Goal: Task Accomplishment & Management: Manage account settings

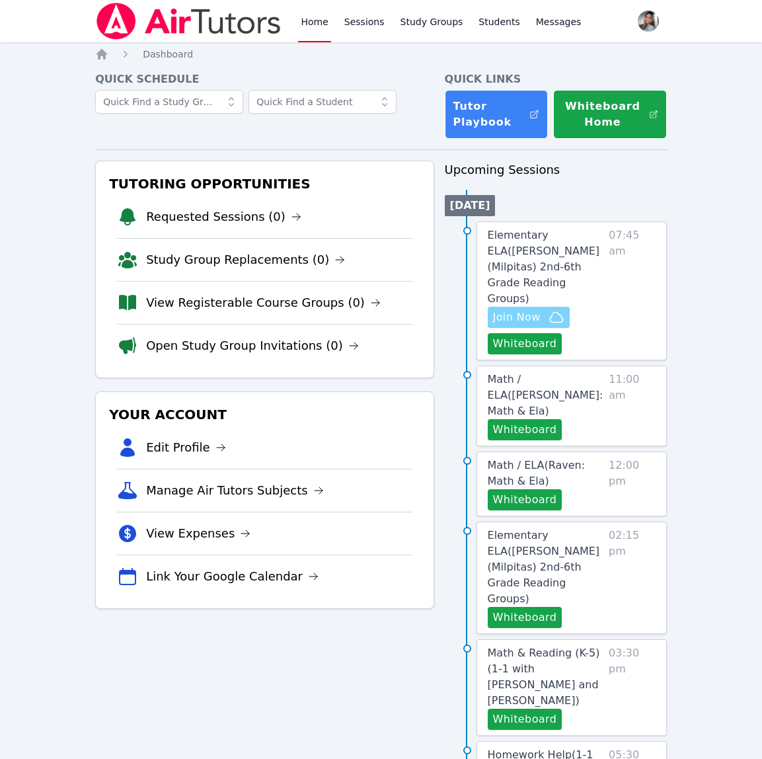
click at [535, 309] on span "Join Now" at bounding box center [517, 317] width 48 height 16
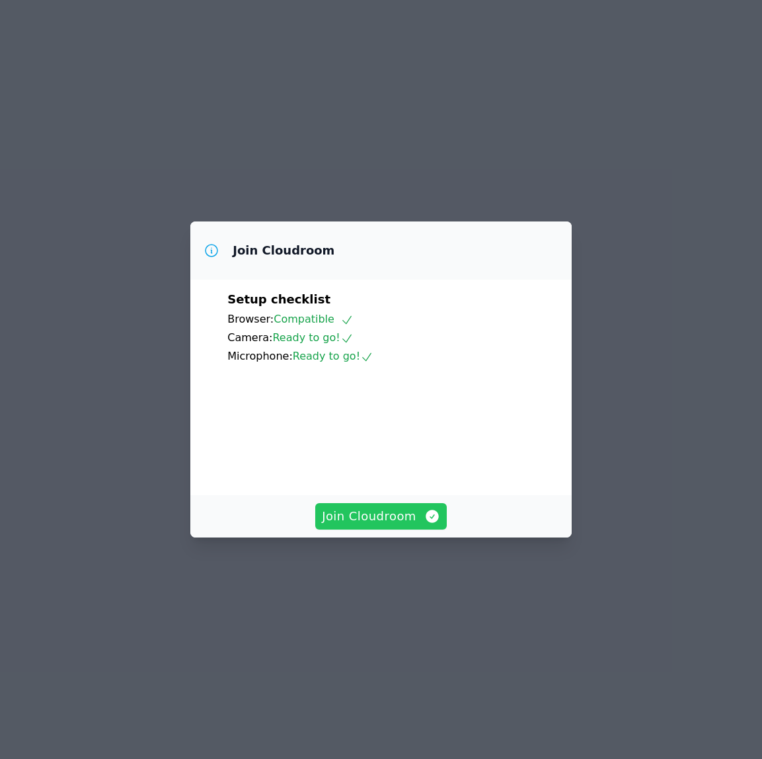
click at [349, 525] on span "Join Cloudroom" at bounding box center [381, 516] width 118 height 19
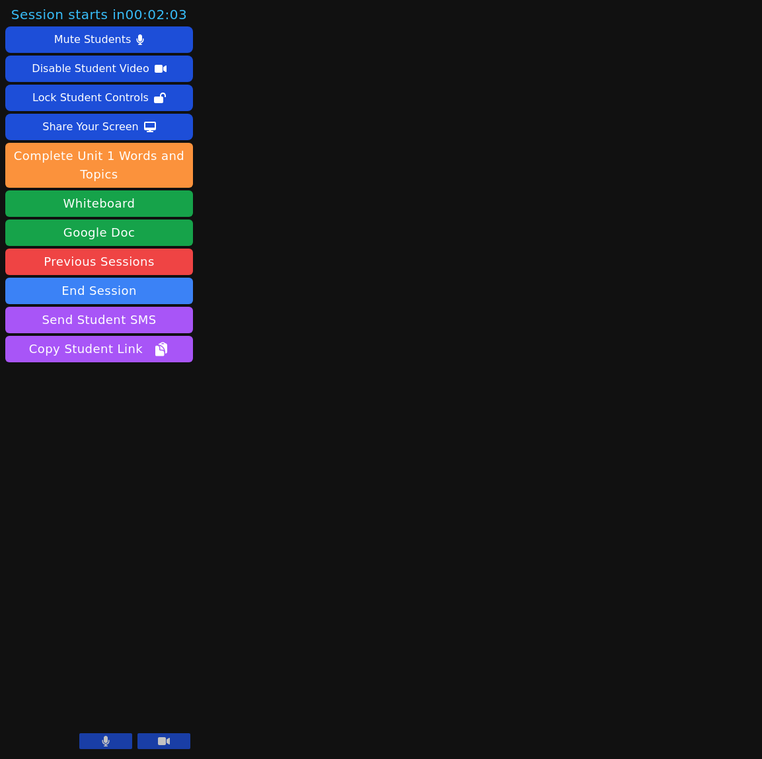
drag, startPoint x: 85, startPoint y: 753, endPoint x: 102, endPoint y: 750, distance: 17.5
click at [85, 753] on aside "Session starts in 00:02:03 Mute Students Disable Student Video Lock Student Con…" at bounding box center [99, 379] width 198 height 759
click at [102, 749] on div at bounding box center [134, 742] width 111 height 18
click at [102, 739] on icon at bounding box center [106, 740] width 8 height 11
click at [139, 205] on button "Whiteboard" at bounding box center [99, 203] width 188 height 26
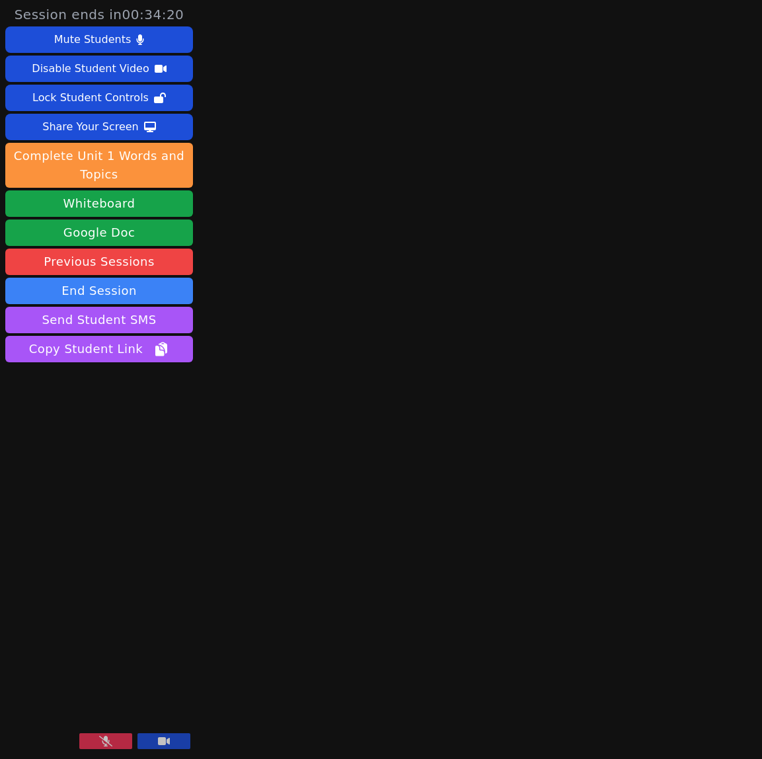
click at [109, 741] on icon at bounding box center [105, 740] width 13 height 11
click at [56, 130] on div "Share Your Screen" at bounding box center [90, 126] width 96 height 21
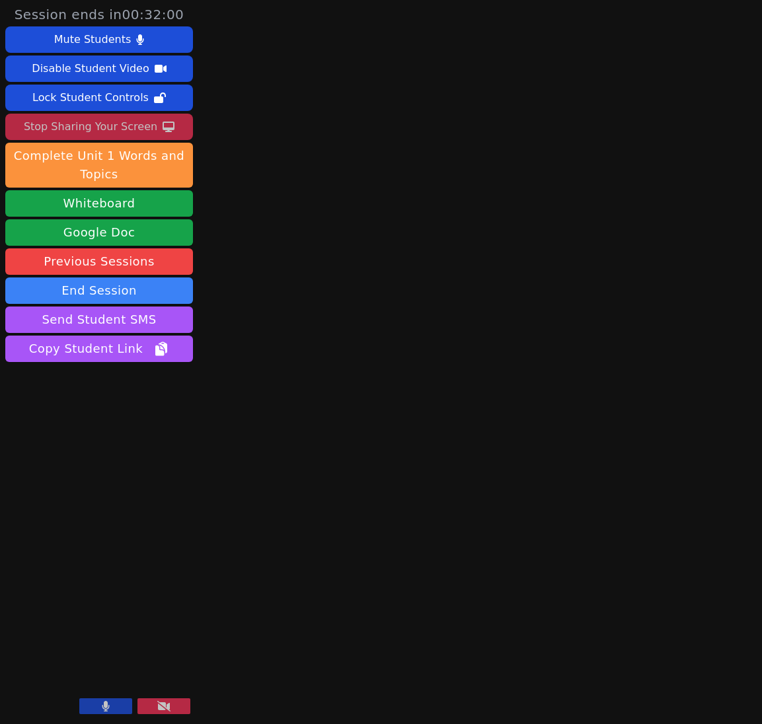
click at [88, 127] on div "Stop Sharing Your Screen" at bounding box center [90, 126] width 133 height 21
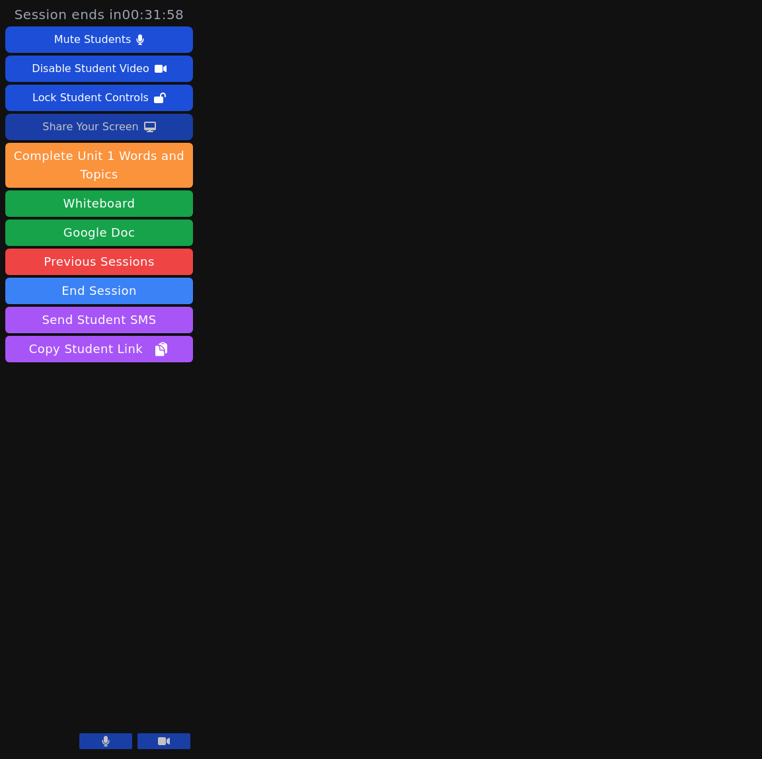
click at [98, 739] on button at bounding box center [105, 741] width 53 height 16
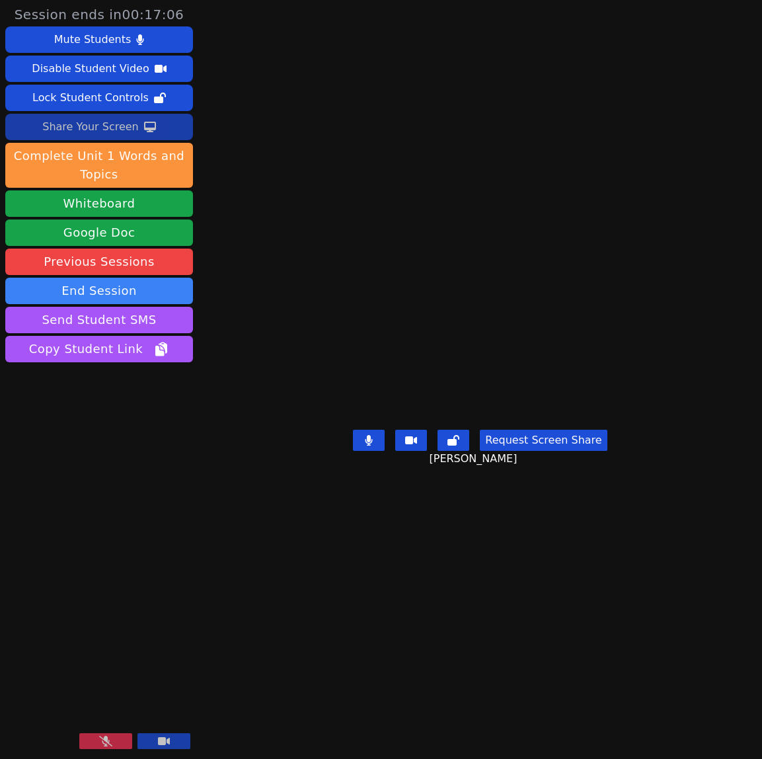
click at [91, 736] on button at bounding box center [105, 741] width 53 height 16
click at [569, 694] on main "Samarth Srivastava Request Screen Share Samarth Srivastava" at bounding box center [479, 379] width 357 height 759
click at [66, 125] on div "Share Your Screen" at bounding box center [90, 126] width 96 height 21
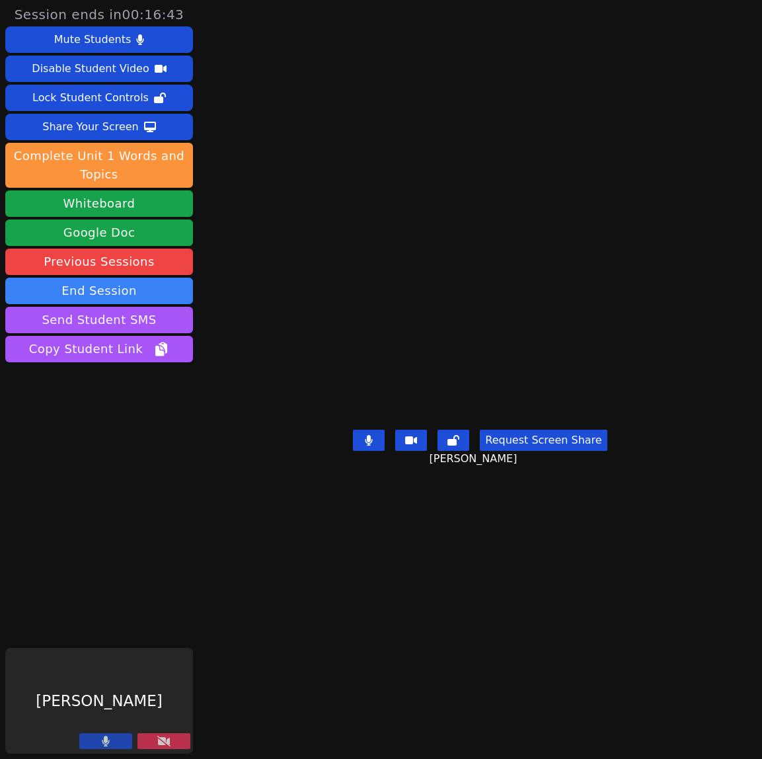
click at [178, 739] on button at bounding box center [163, 741] width 53 height 16
click at [168, 743] on icon at bounding box center [163, 740] width 13 height 11
click at [155, 739] on button at bounding box center [163, 741] width 53 height 16
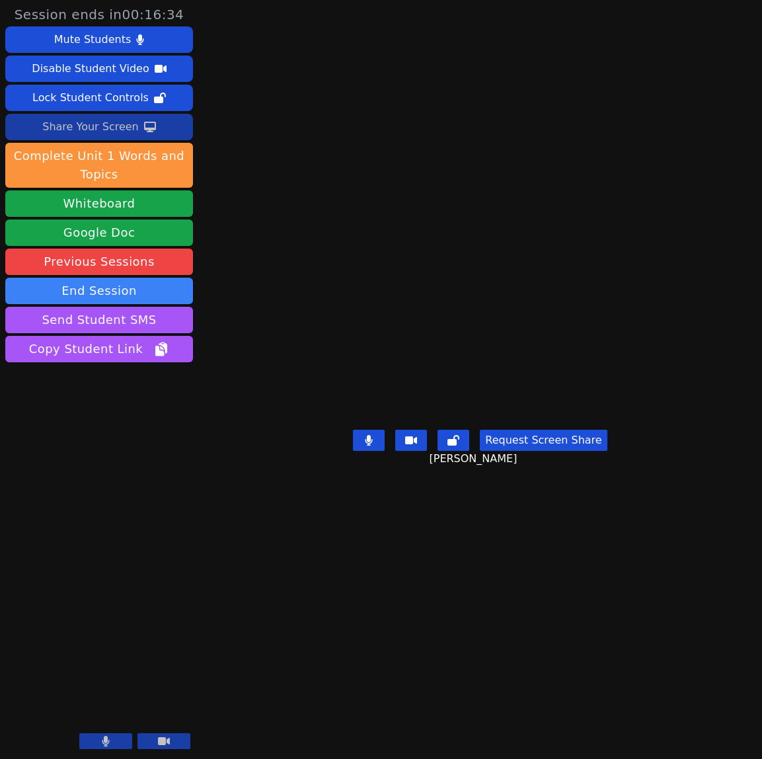
click at [101, 128] on div "Share Your Screen" at bounding box center [90, 126] width 96 height 21
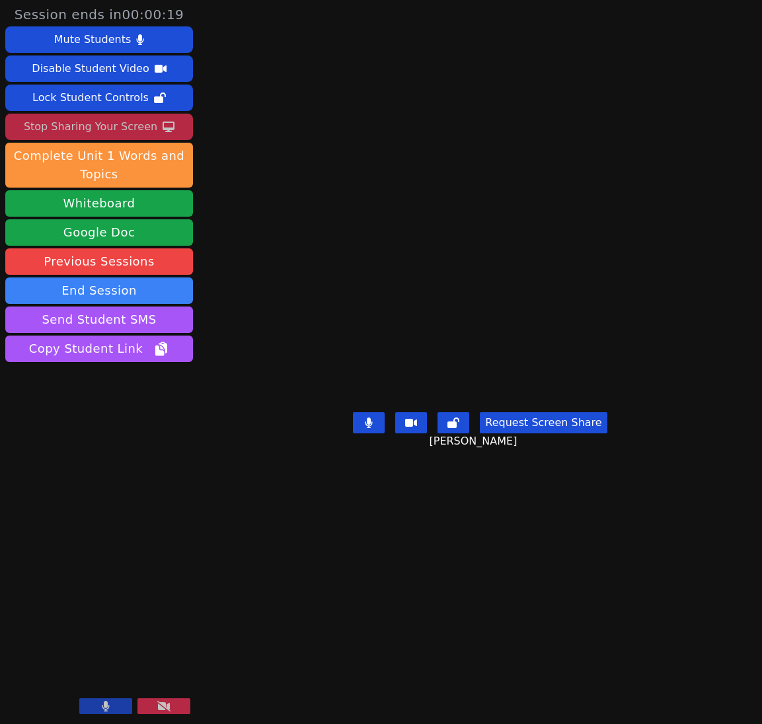
click at [101, 130] on div "Stop Sharing Your Screen" at bounding box center [90, 126] width 133 height 21
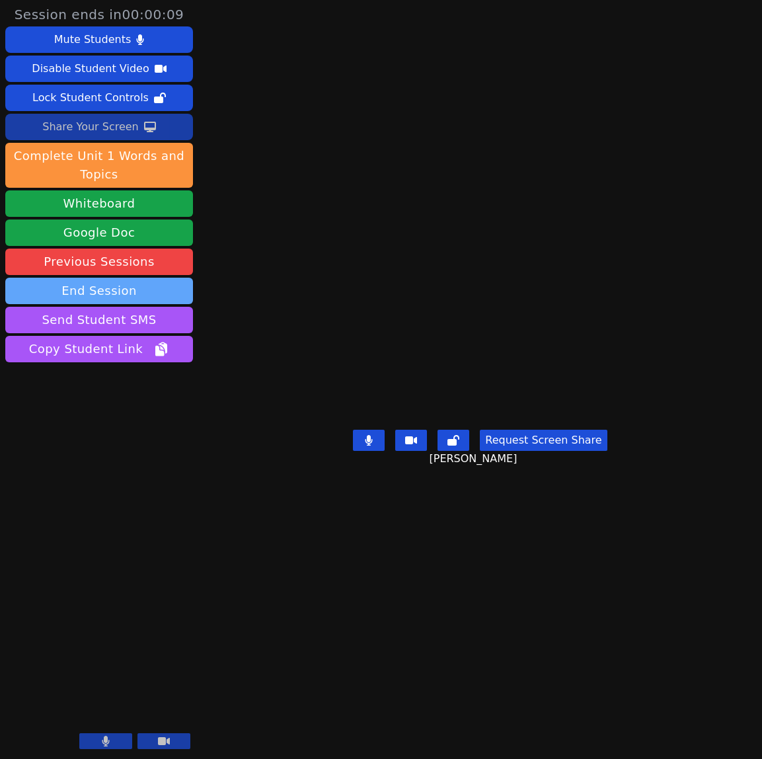
click at [105, 293] on button "End Session" at bounding box center [99, 291] width 188 height 26
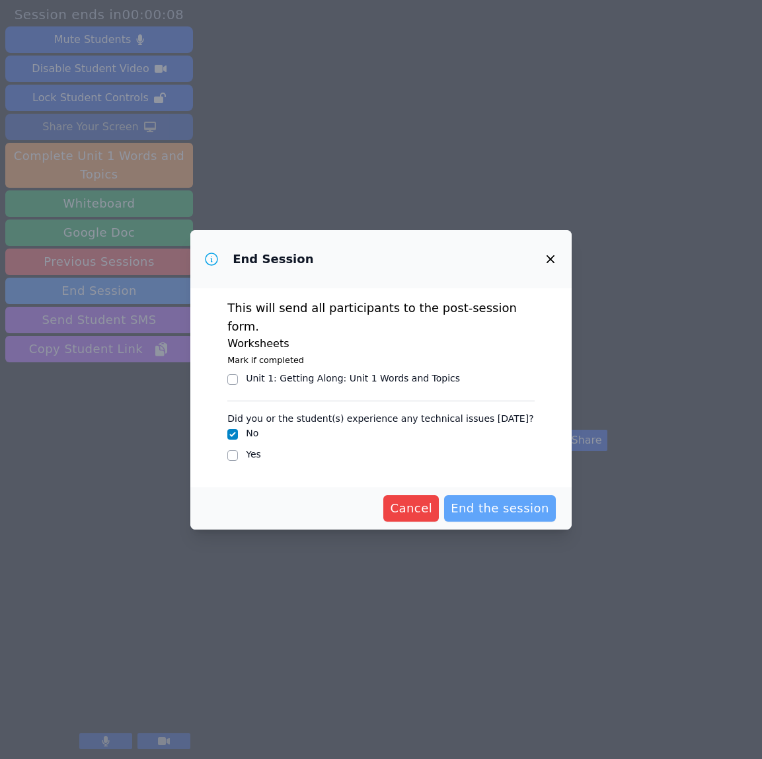
click at [525, 500] on span "End the session" at bounding box center [500, 508] width 98 height 19
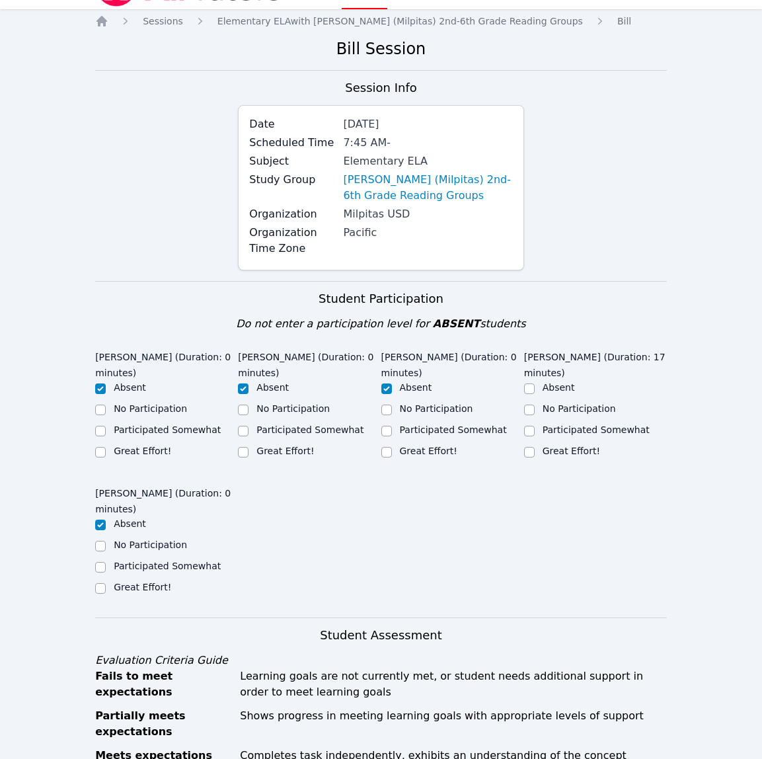
scroll to position [37, 0]
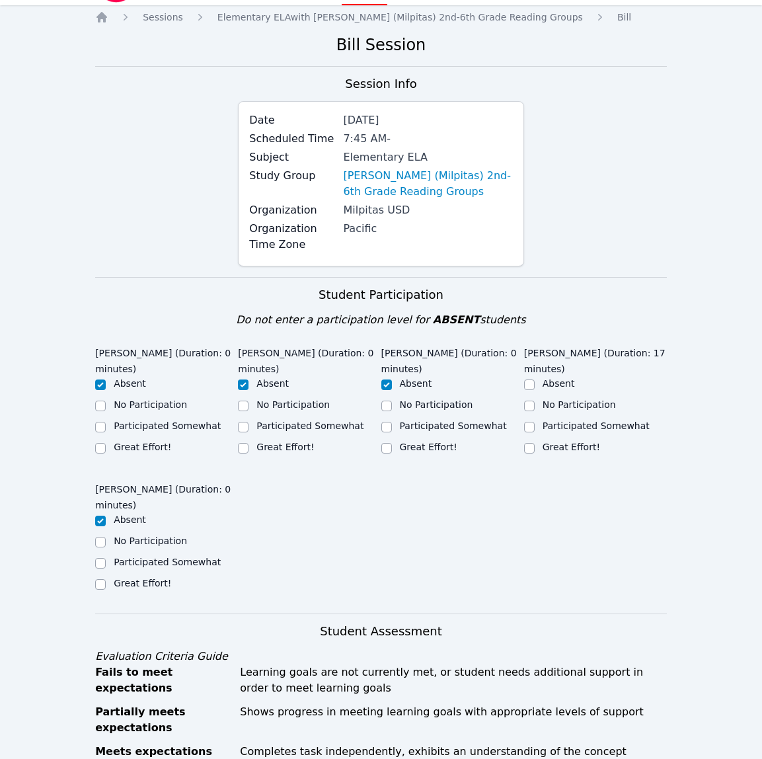
click at [572, 453] on div "Great Effort!" at bounding box center [570, 446] width 57 height 13
click at [531, 450] on input "Great Effort!" at bounding box center [529, 448] width 11 height 11
checkbox input "true"
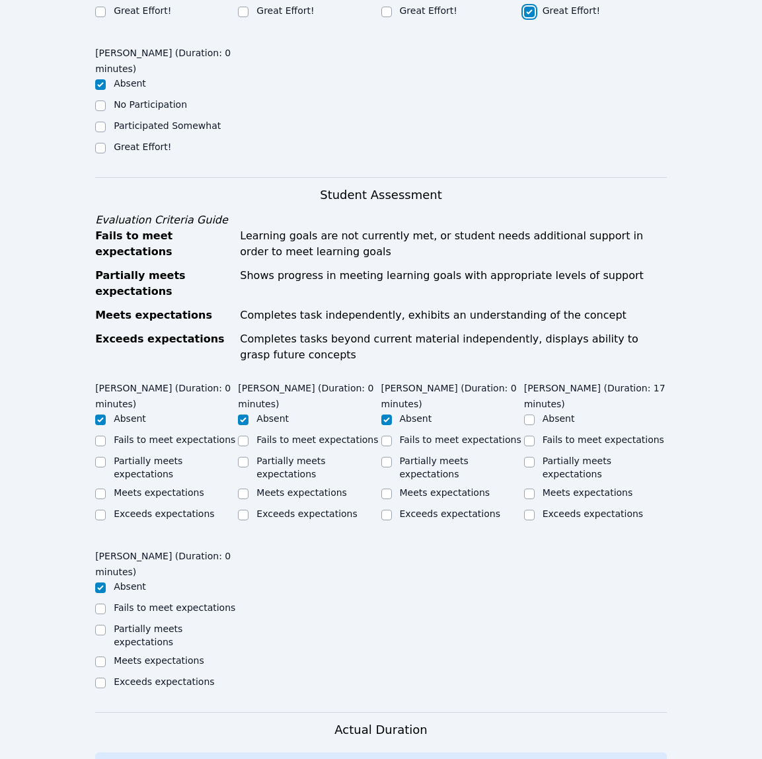
scroll to position [492, 0]
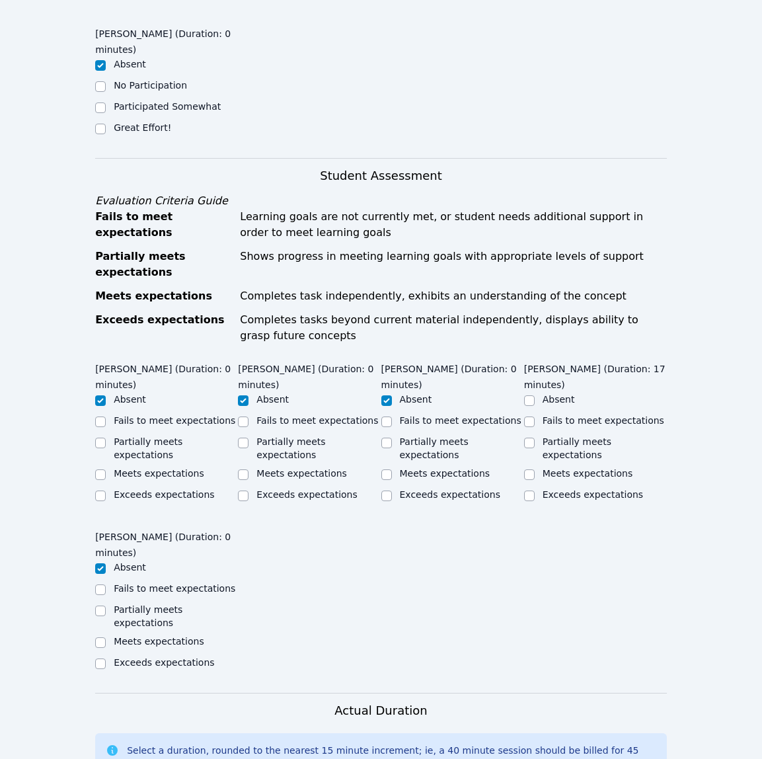
click at [620, 469] on div "Meets expectations" at bounding box center [595, 474] width 143 height 16
click at [529, 469] on input "Meets expectations" at bounding box center [529, 474] width 11 height 11
checkbox input "true"
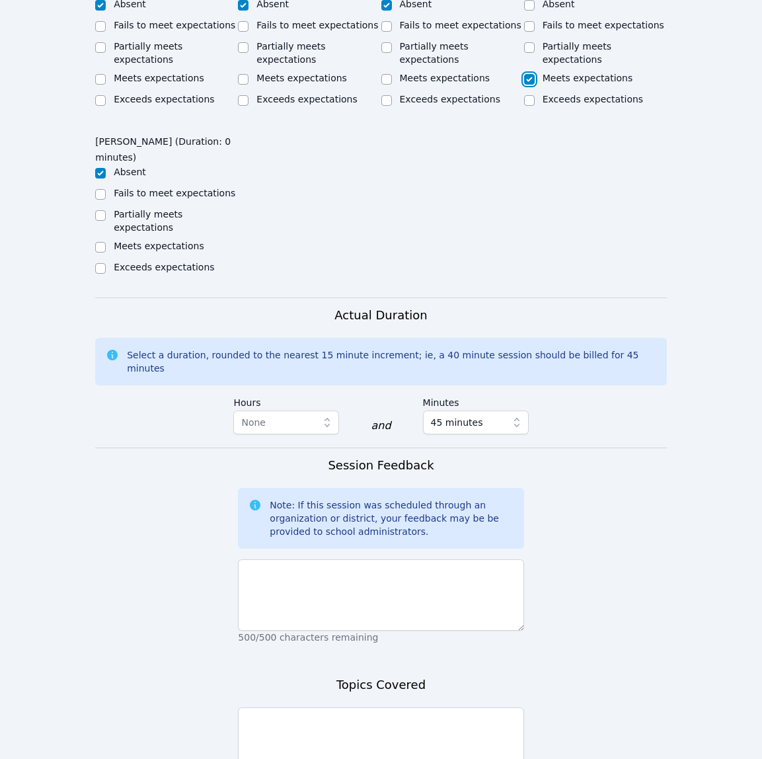
scroll to position [889, 0]
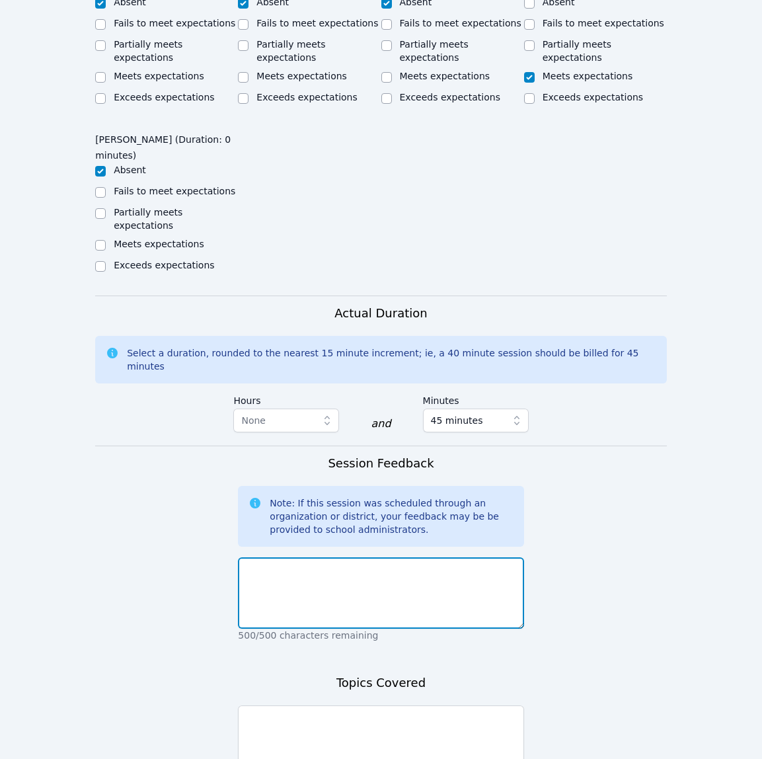
click at [499, 568] on textarea at bounding box center [380, 592] width 285 height 71
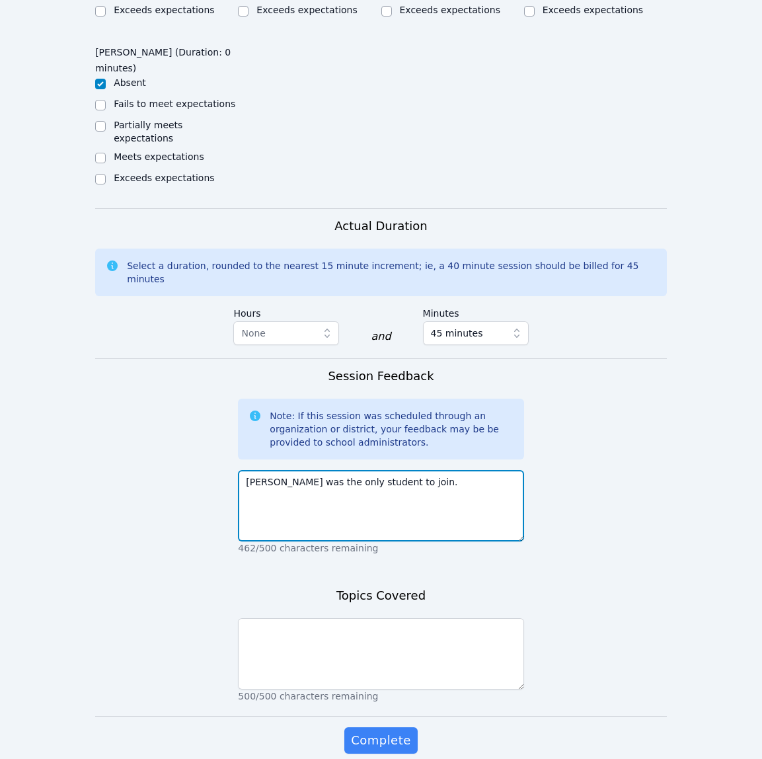
scroll to position [1000, 0]
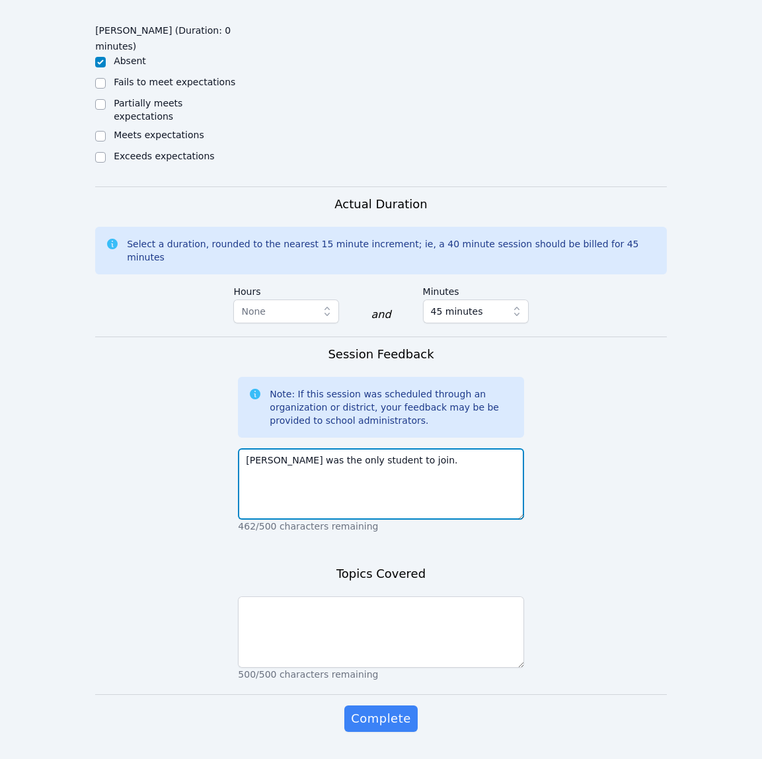
click at [450, 448] on textarea "Samarth was the only student to join." at bounding box center [380, 483] width 285 height 71
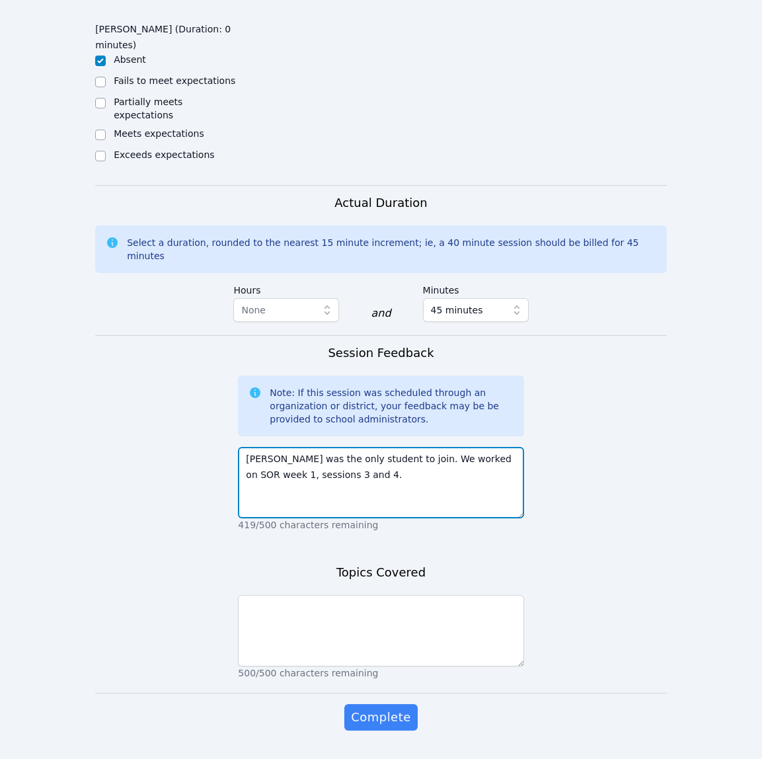
click at [375, 453] on textarea "Samarth was the only student to join. We worked on SOR week 1, sessions 3 and 4." at bounding box center [380, 482] width 285 height 71
type textarea "Samarth was the only student to join. We worked on SOR week 1, sessions 3 and 4…"
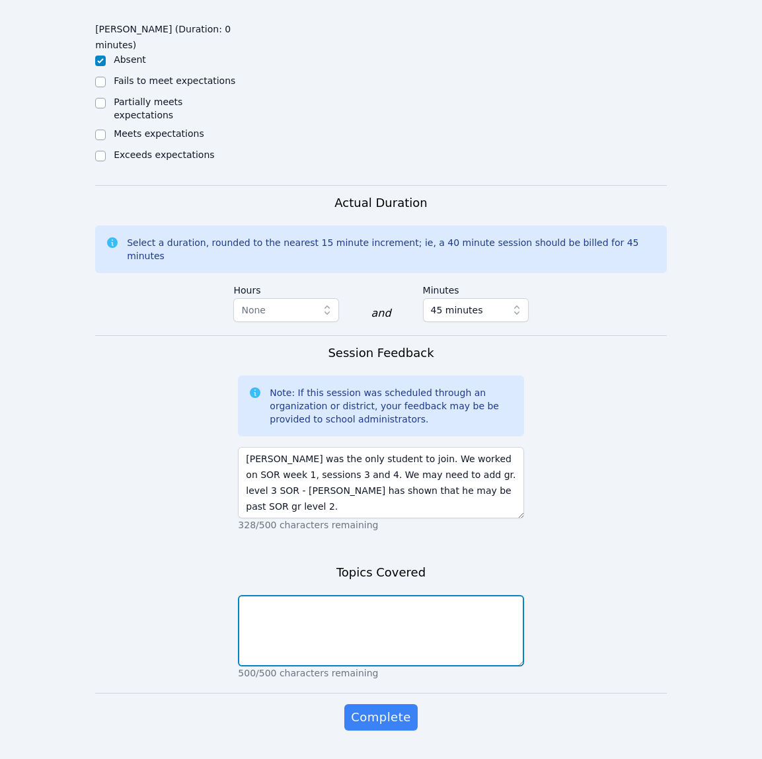
click at [406, 601] on textarea at bounding box center [380, 630] width 285 height 71
type textarea "SOR week 1 sessions 3 and 4"
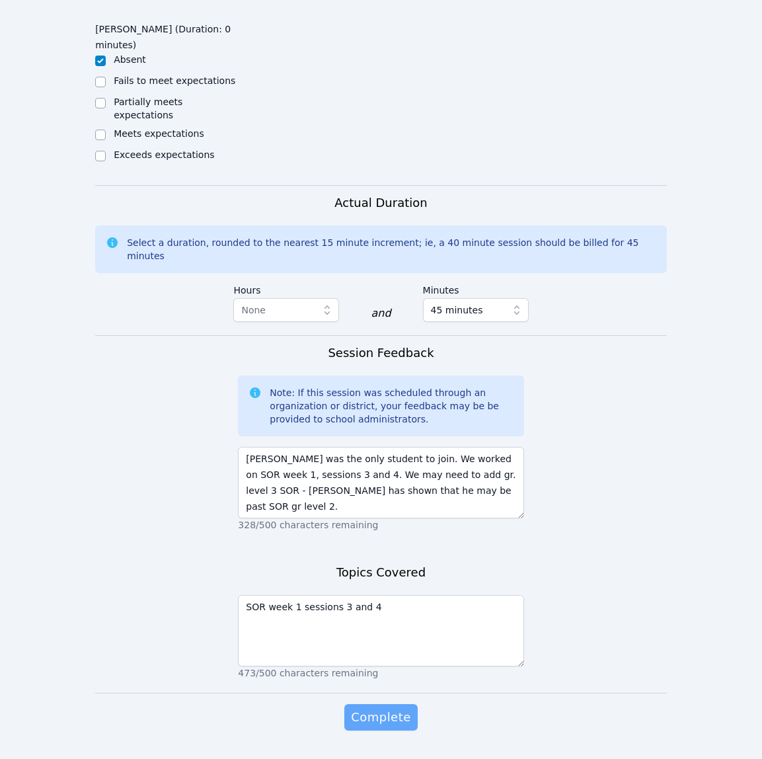
click at [365, 708] on span "Complete" at bounding box center [380, 717] width 59 height 19
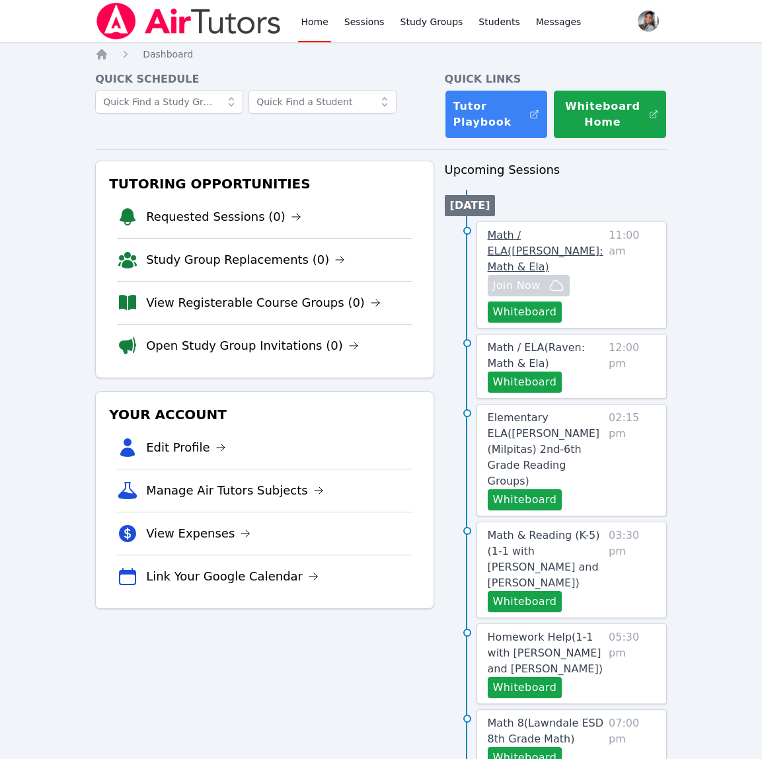
click at [542, 235] on span "Math / ELA ( Sacariana Charley: Math & Ela )" at bounding box center [546, 251] width 116 height 44
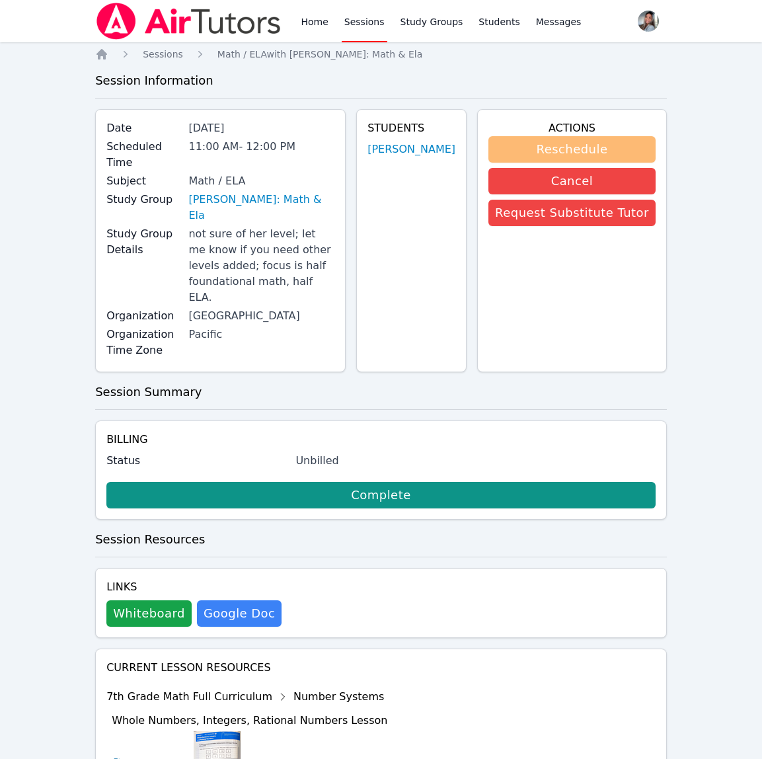
click at [593, 148] on button "Reschedule" at bounding box center [571, 149] width 167 height 26
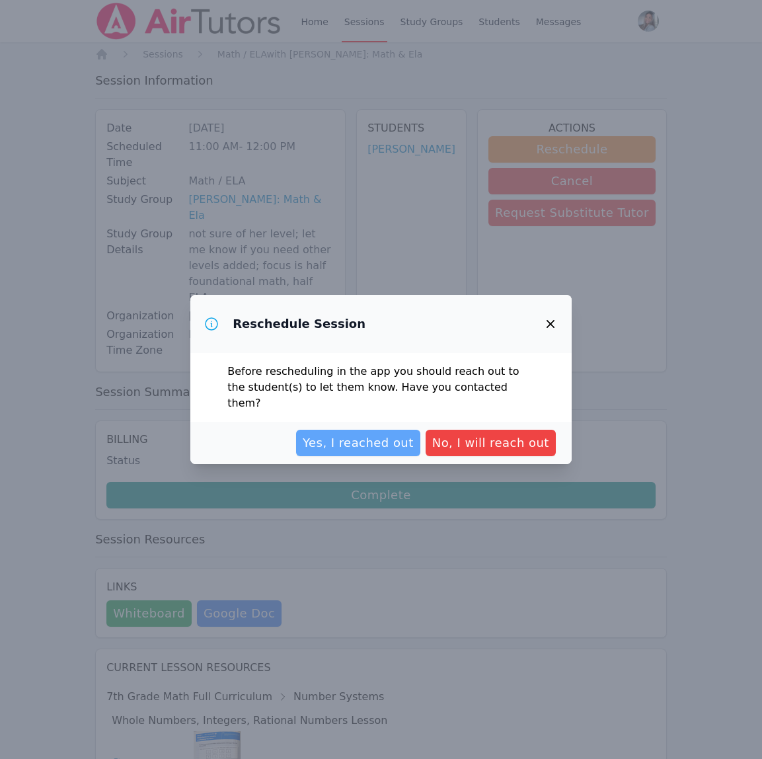
click at [384, 437] on span "Yes, I reached out" at bounding box center [358, 442] width 111 height 19
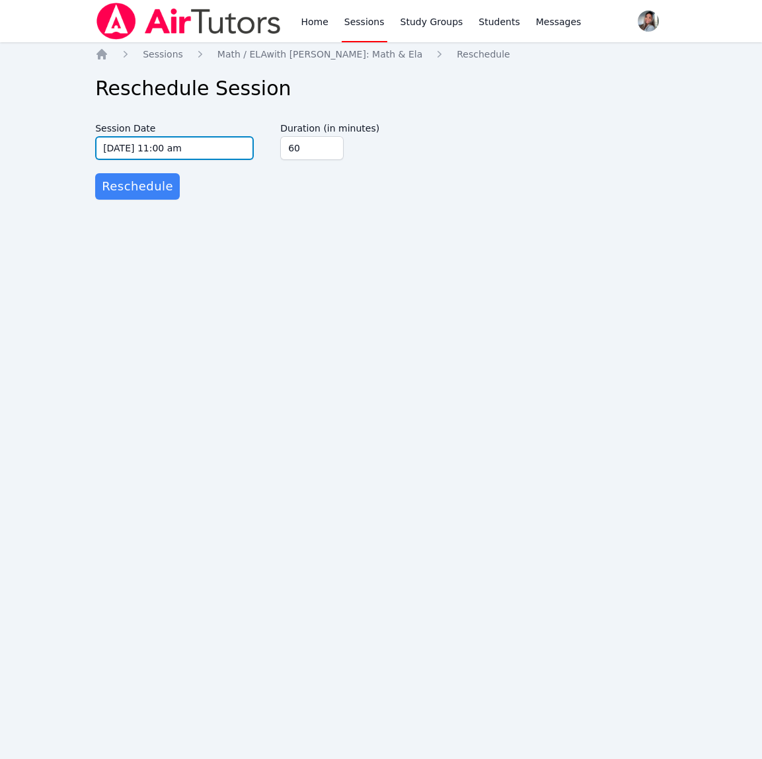
click at [221, 155] on input "10/07/2025 11:00 am" at bounding box center [174, 148] width 159 height 24
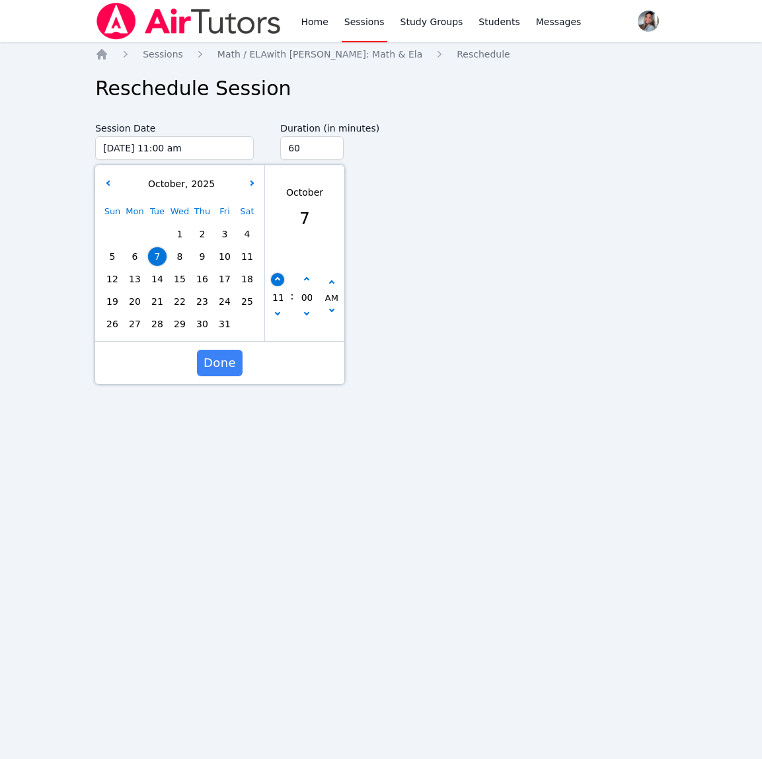
click at [274, 280] on button "button" at bounding box center [277, 279] width 13 height 13
type input "10/07/2025 12:00 pm"
type input "12"
click at [274, 280] on button "button" at bounding box center [277, 279] width 13 height 13
type input "10/07/2025 01:00 pm"
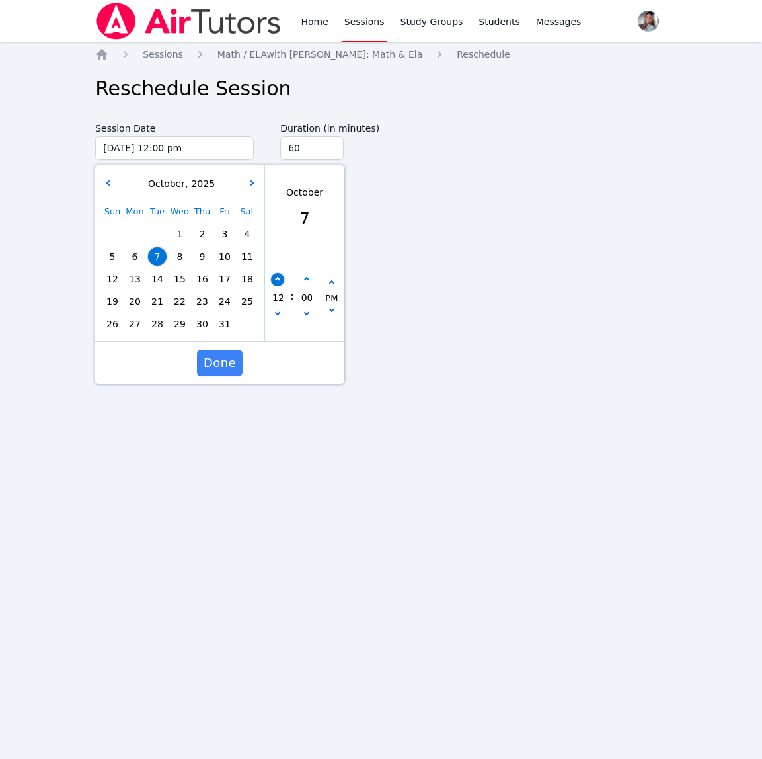
type input "01"
click at [215, 372] on button "Done" at bounding box center [220, 363] width 46 height 26
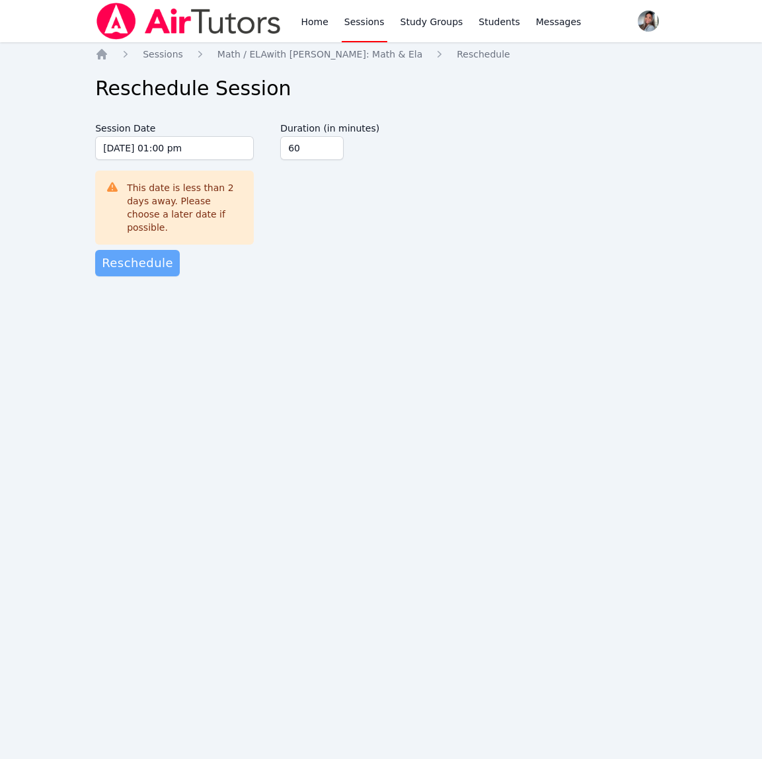
click at [130, 254] on span "Reschedule" at bounding box center [137, 263] width 71 height 19
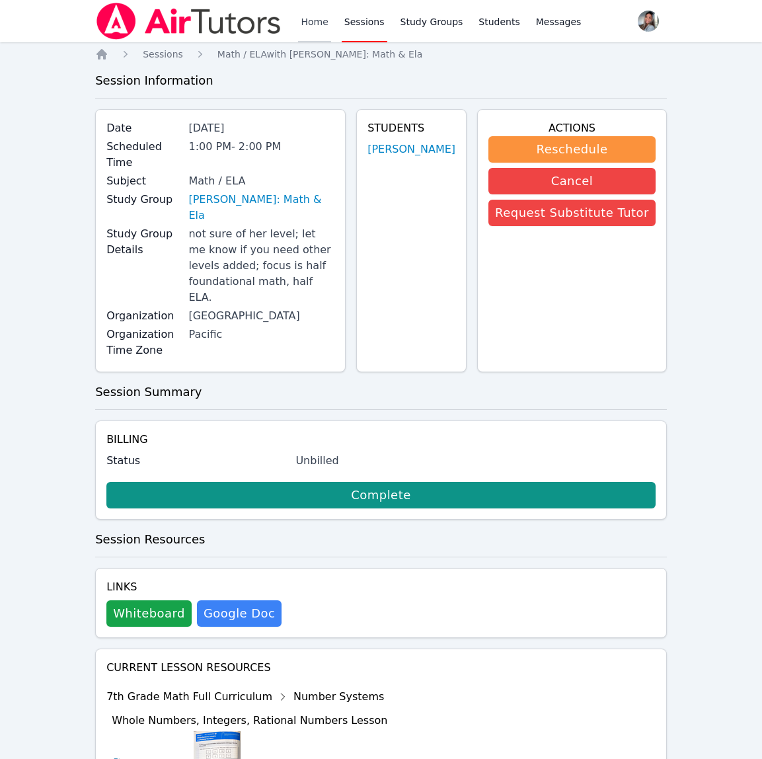
click at [319, 29] on link "Home" at bounding box center [314, 21] width 32 height 42
